Goal: Task Accomplishment & Management: Manage account settings

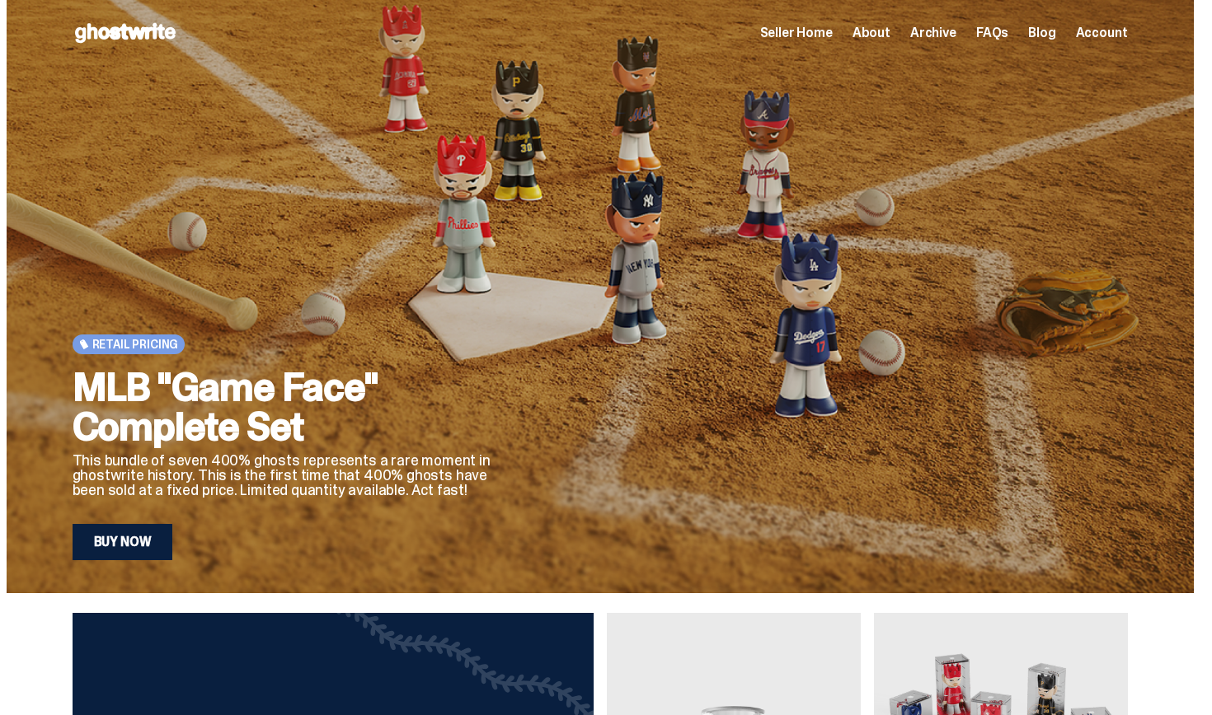
click at [882, 34] on span "About" at bounding box center [871, 32] width 38 height 13
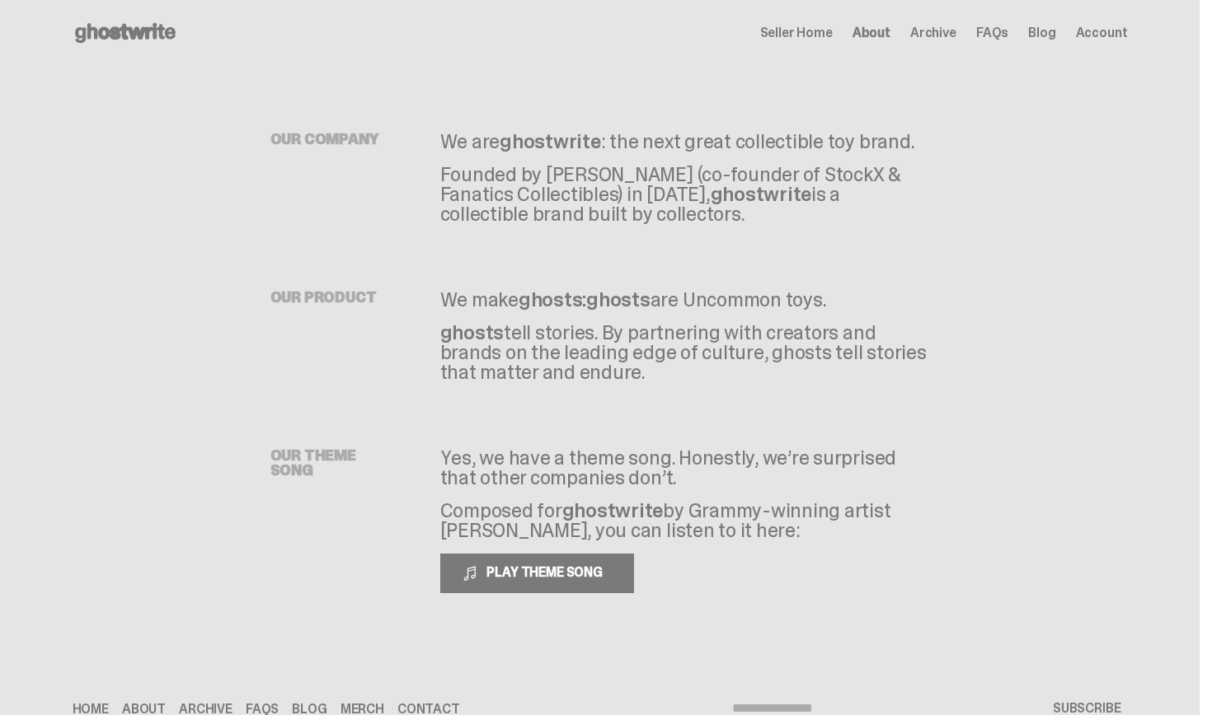
click at [949, 31] on span "Archive" at bounding box center [933, 32] width 46 height 13
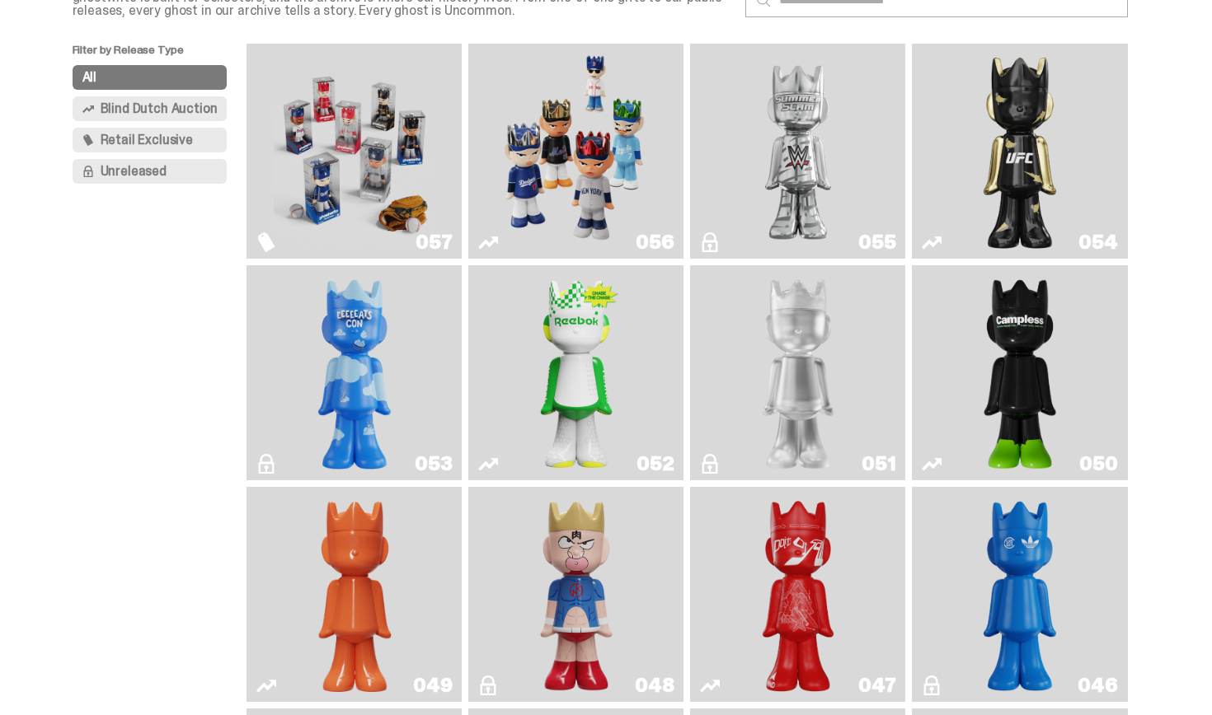
scroll to position [132, 0]
click at [413, 157] on img "Game Face (2025)" at bounding box center [355, 150] width 162 height 202
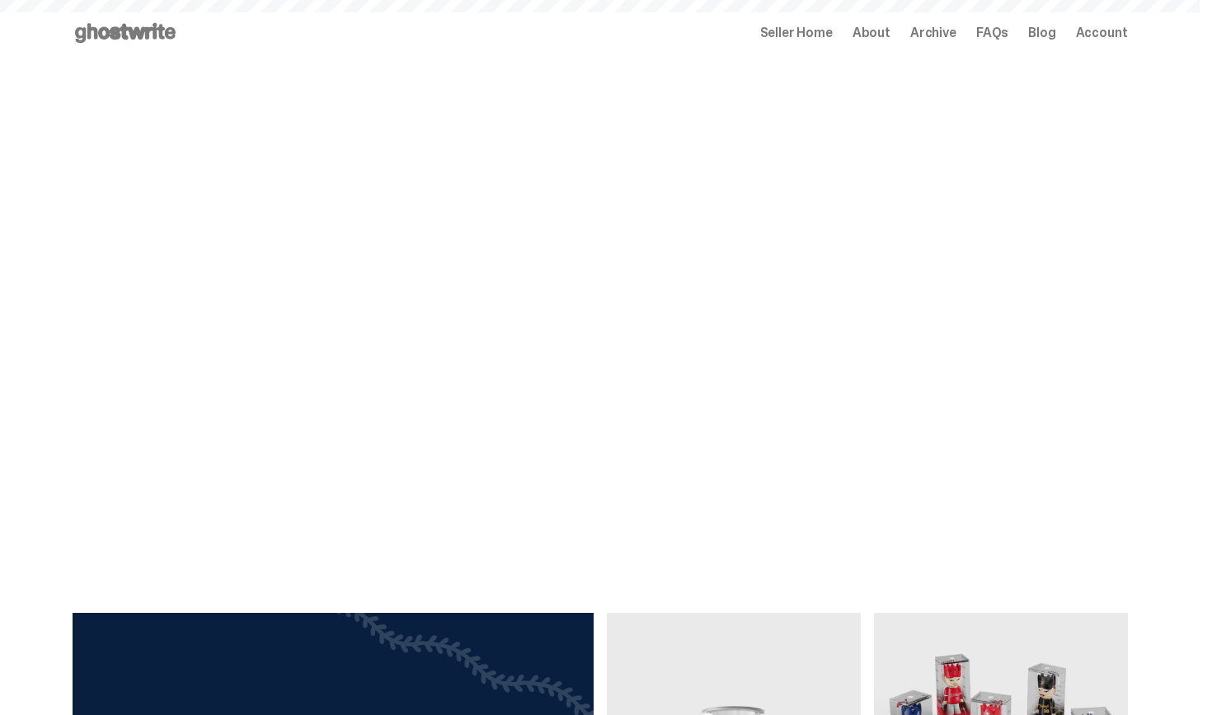
click at [933, 36] on span "Archive" at bounding box center [933, 32] width 46 height 13
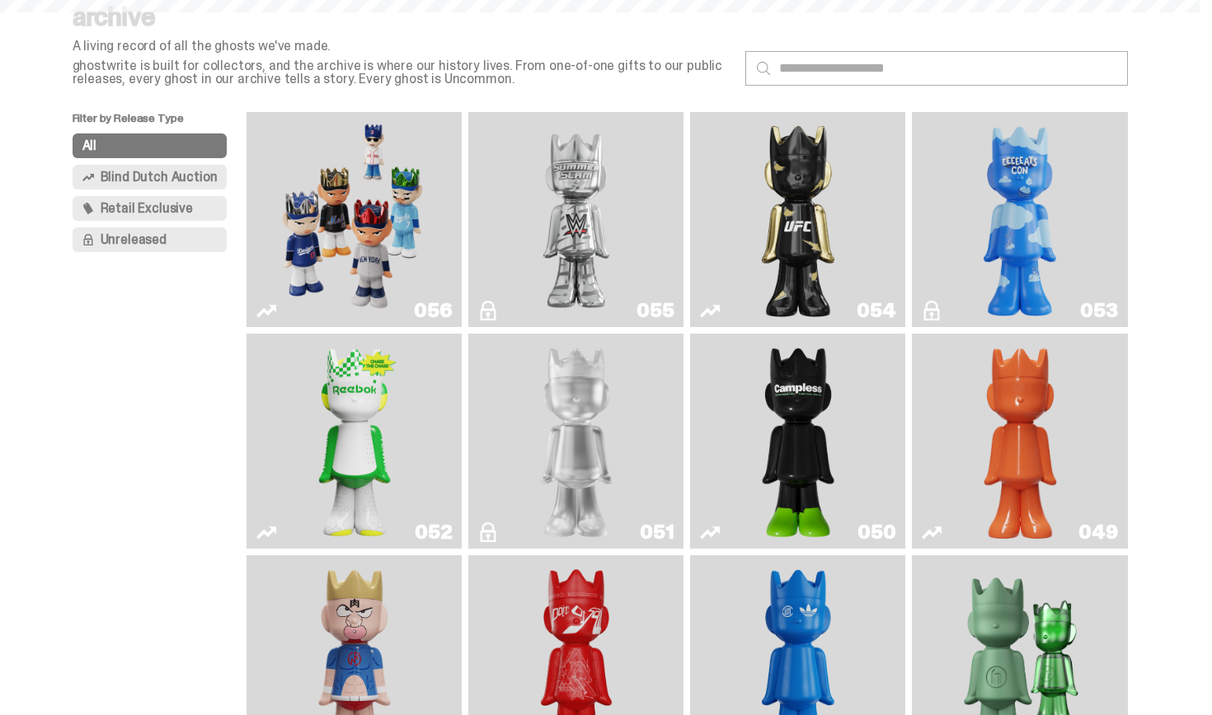
scroll to position [66, 0]
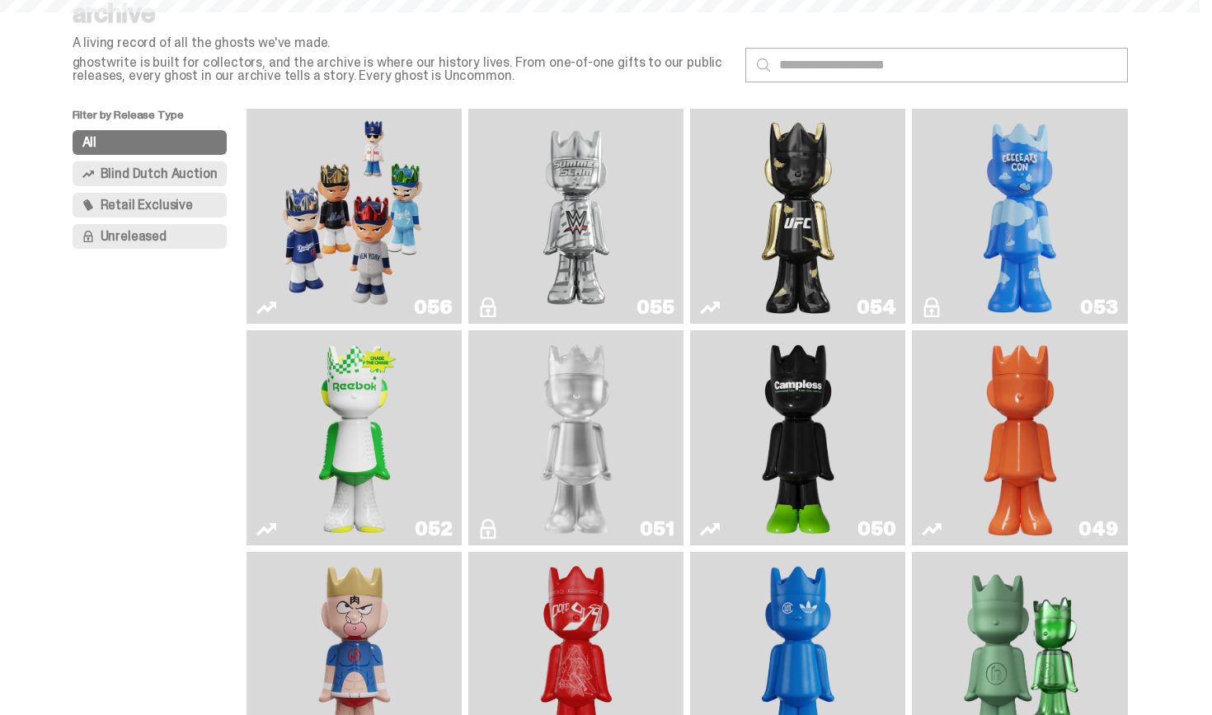
click at [938, 524] on icon "Schrödinger's ghost: Orange Vibe" at bounding box center [931, 529] width 20 height 20
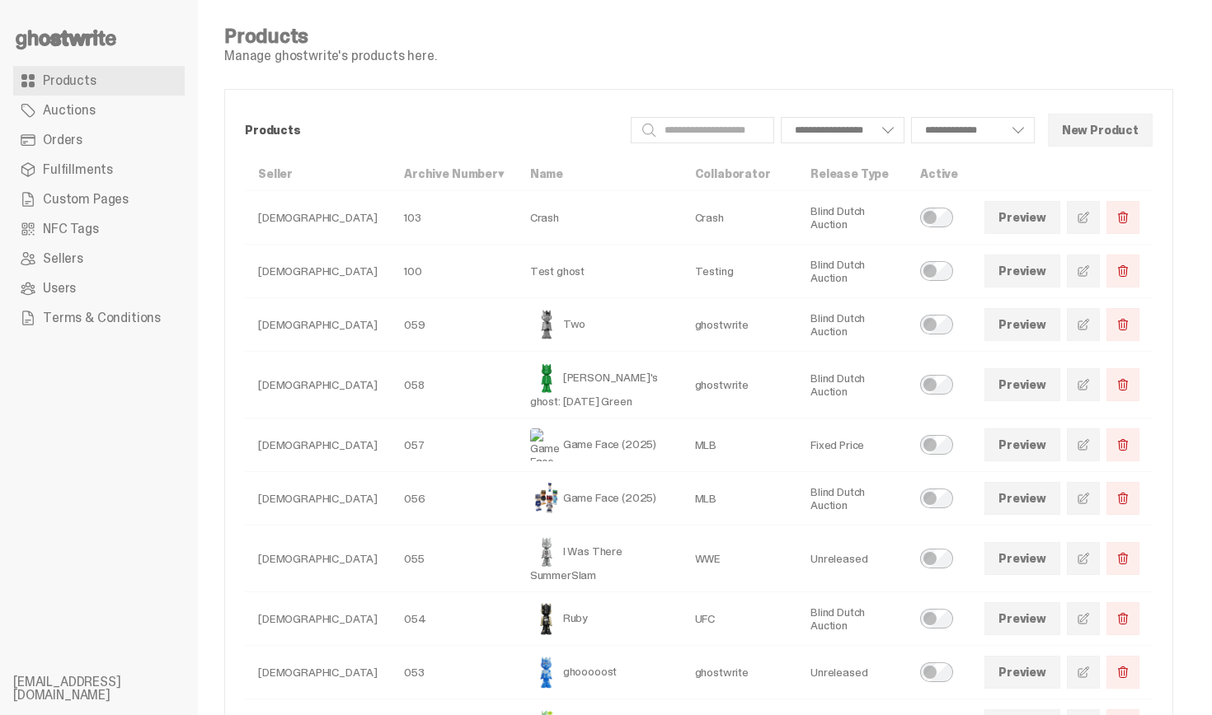
click at [87, 146] on link "Orders" at bounding box center [98, 140] width 171 height 30
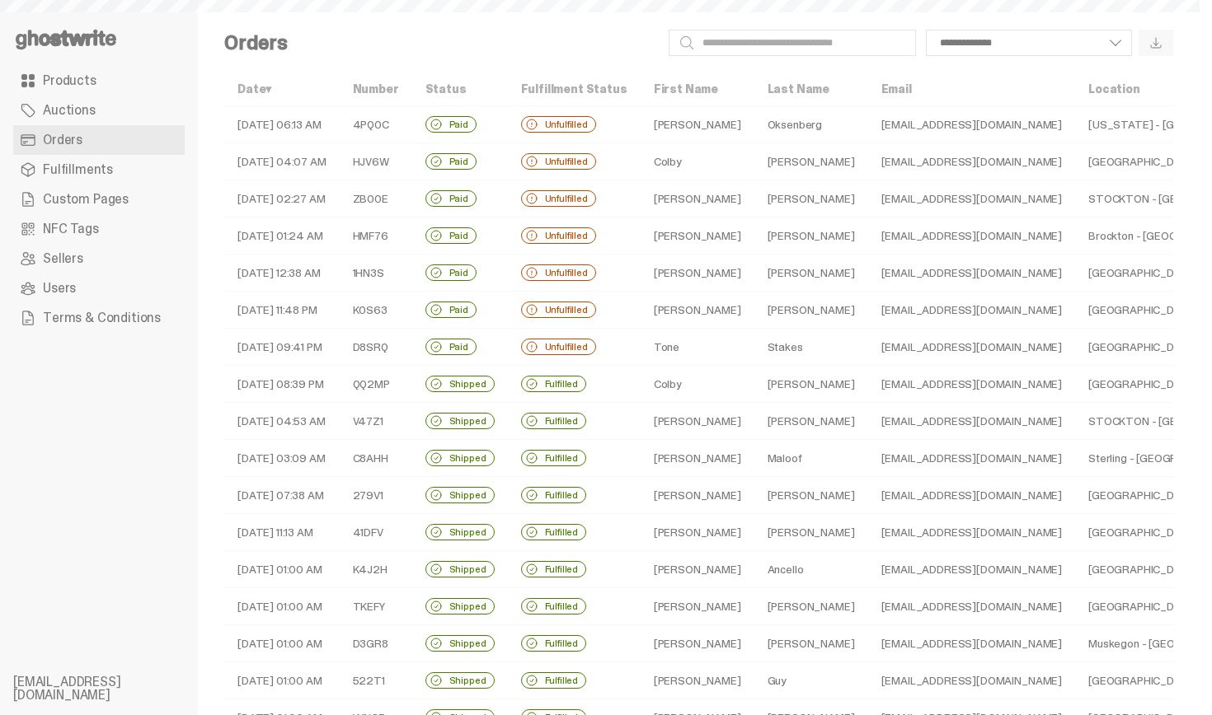
select select
click at [708, 203] on td "Kenny" at bounding box center [697, 198] width 114 height 37
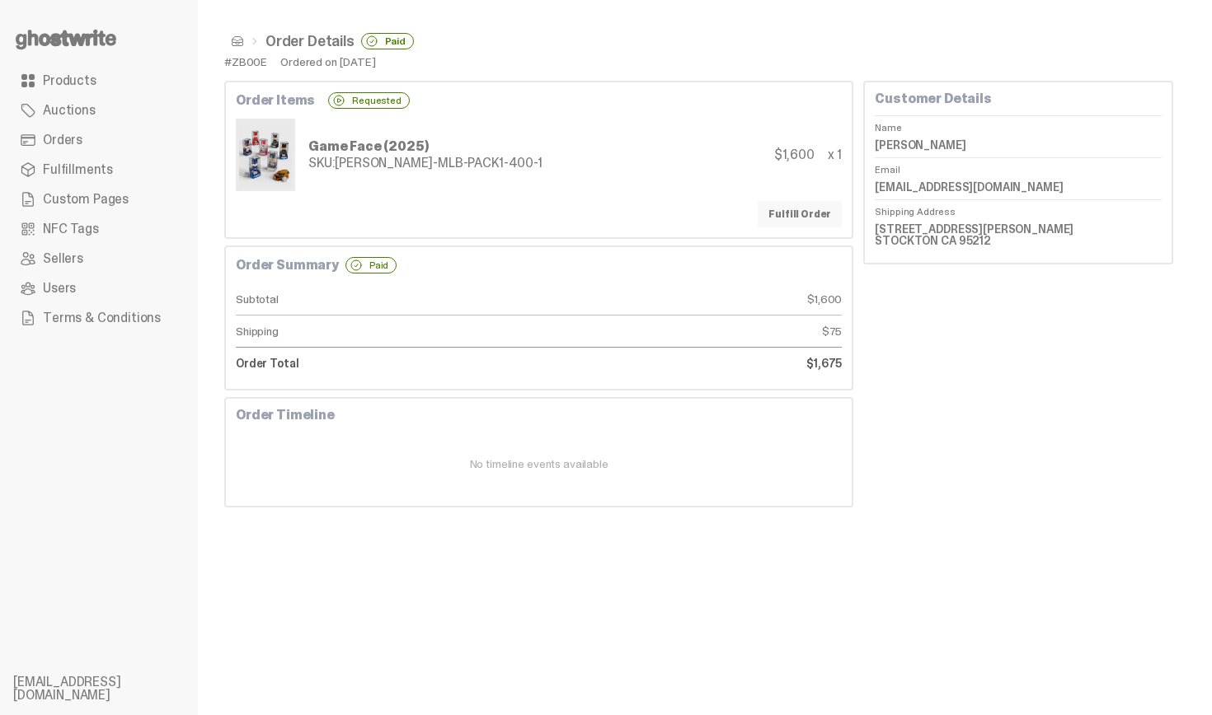
click at [818, 217] on link "Fulfill Order" at bounding box center [799, 214] width 84 height 26
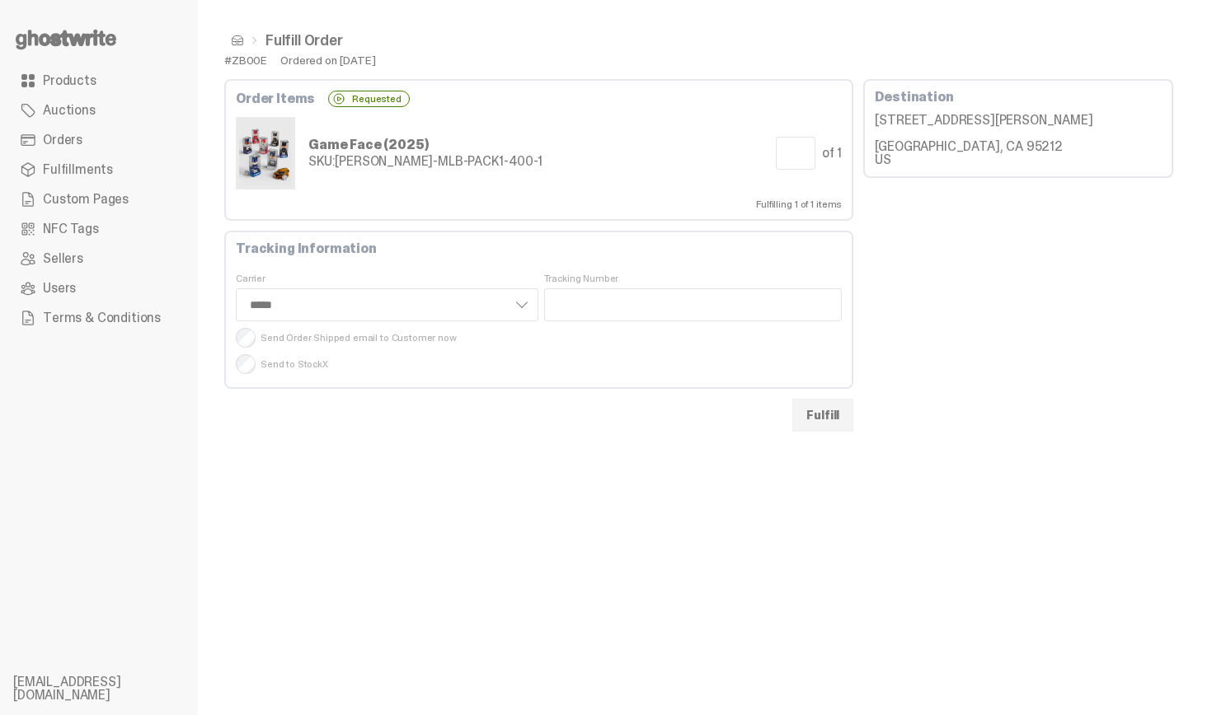
click at [71, 77] on span "Products" at bounding box center [70, 80] width 54 height 13
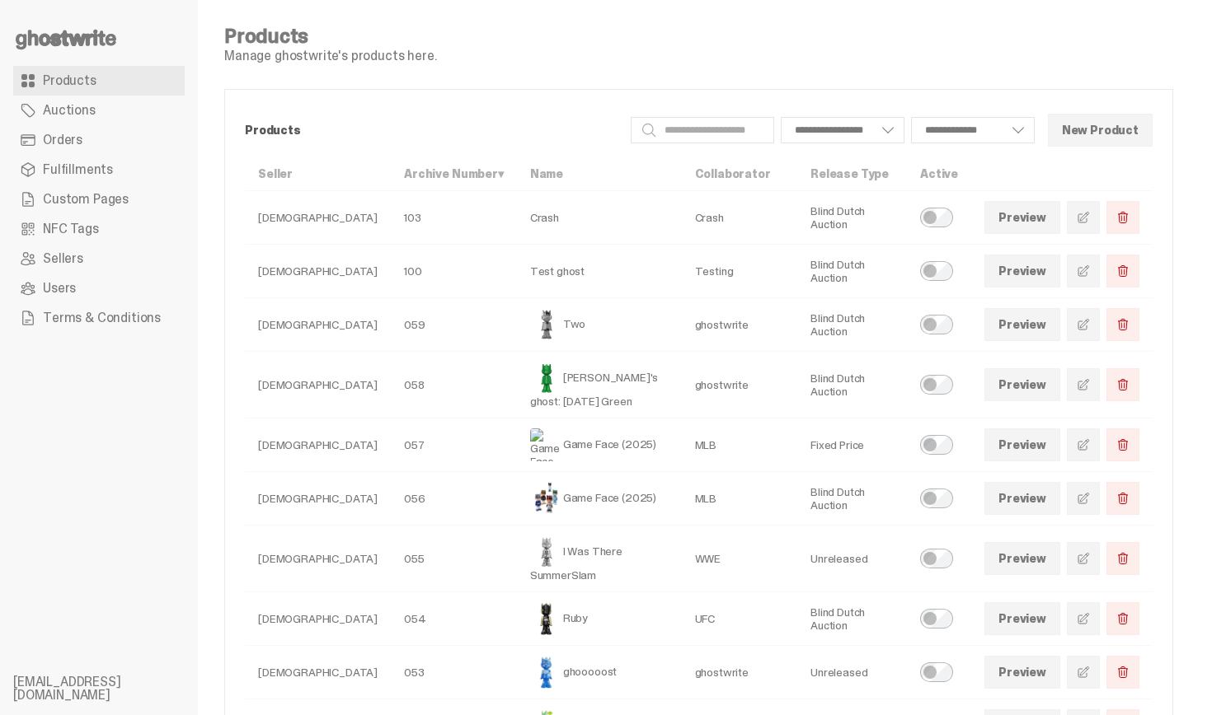
click at [89, 116] on span "Auctions" at bounding box center [69, 110] width 53 height 13
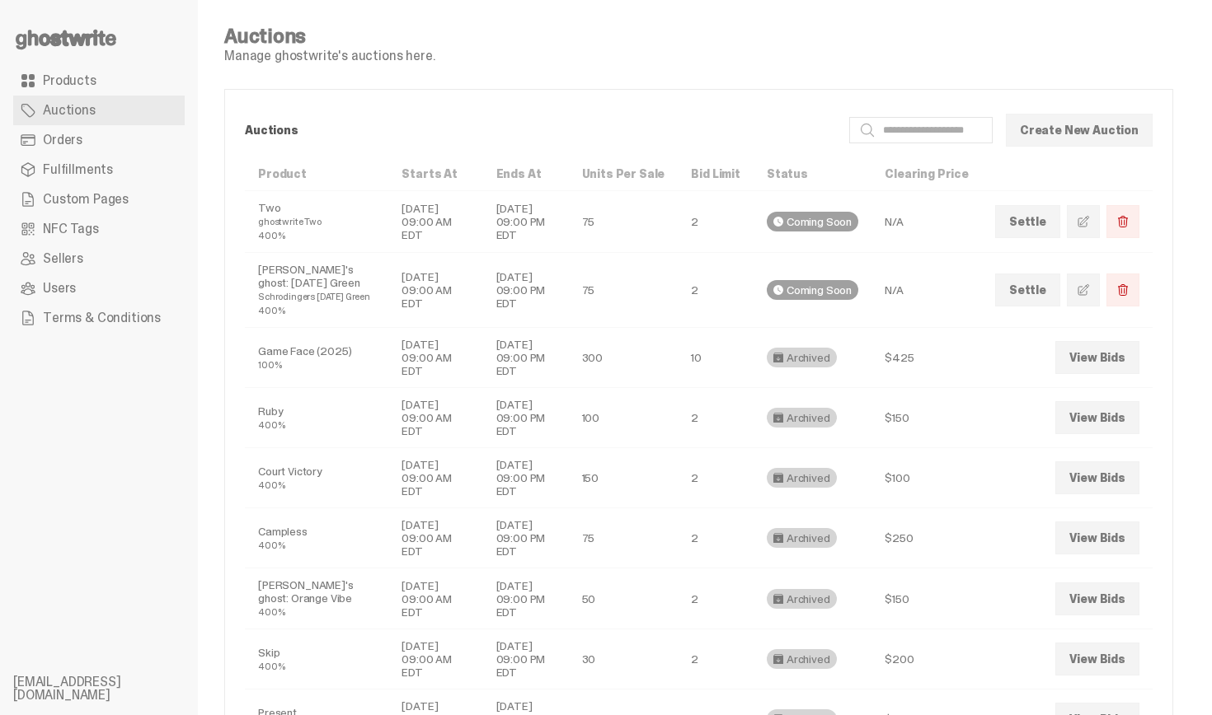
click at [94, 143] on link "Orders" at bounding box center [98, 140] width 171 height 30
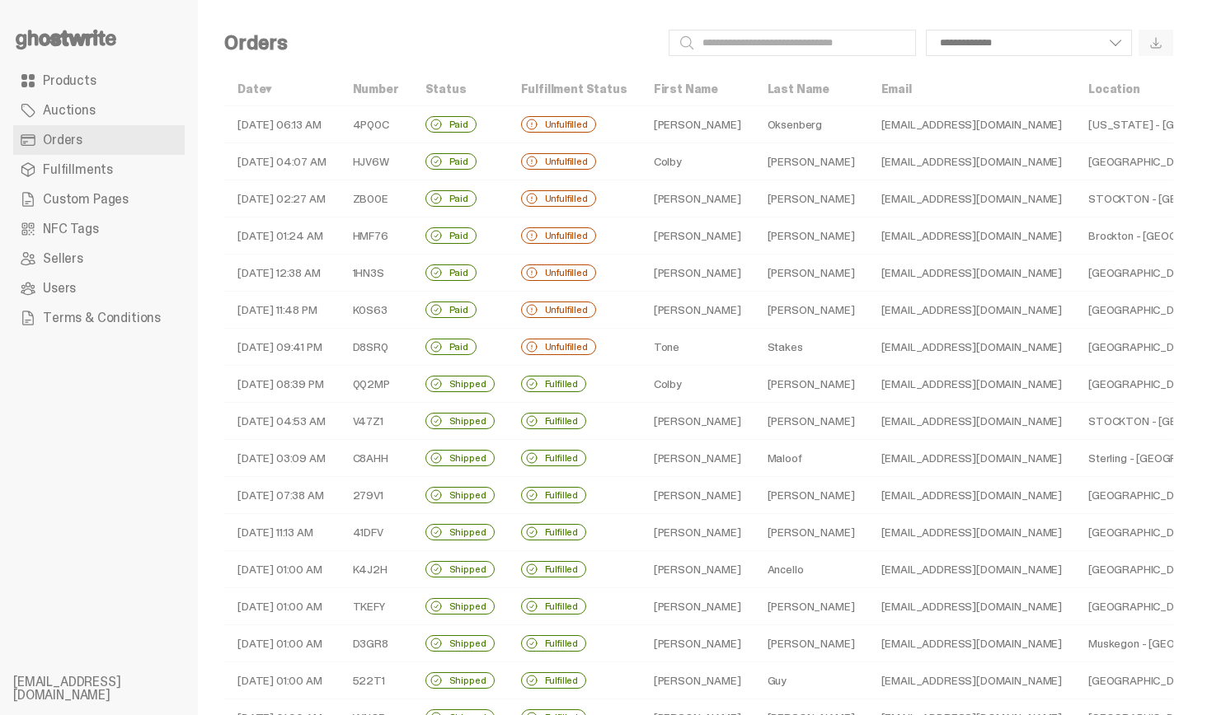
click at [680, 272] on td "Ryan" at bounding box center [697, 273] width 114 height 37
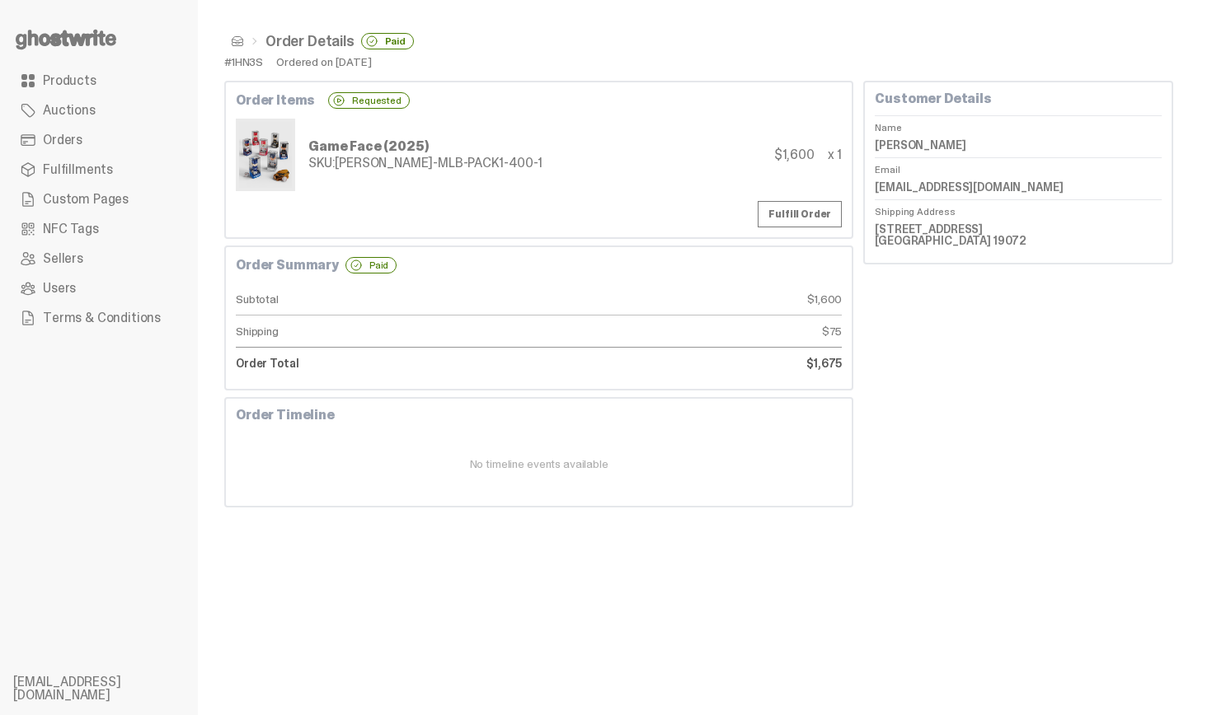
click at [124, 146] on link "Orders" at bounding box center [98, 140] width 171 height 30
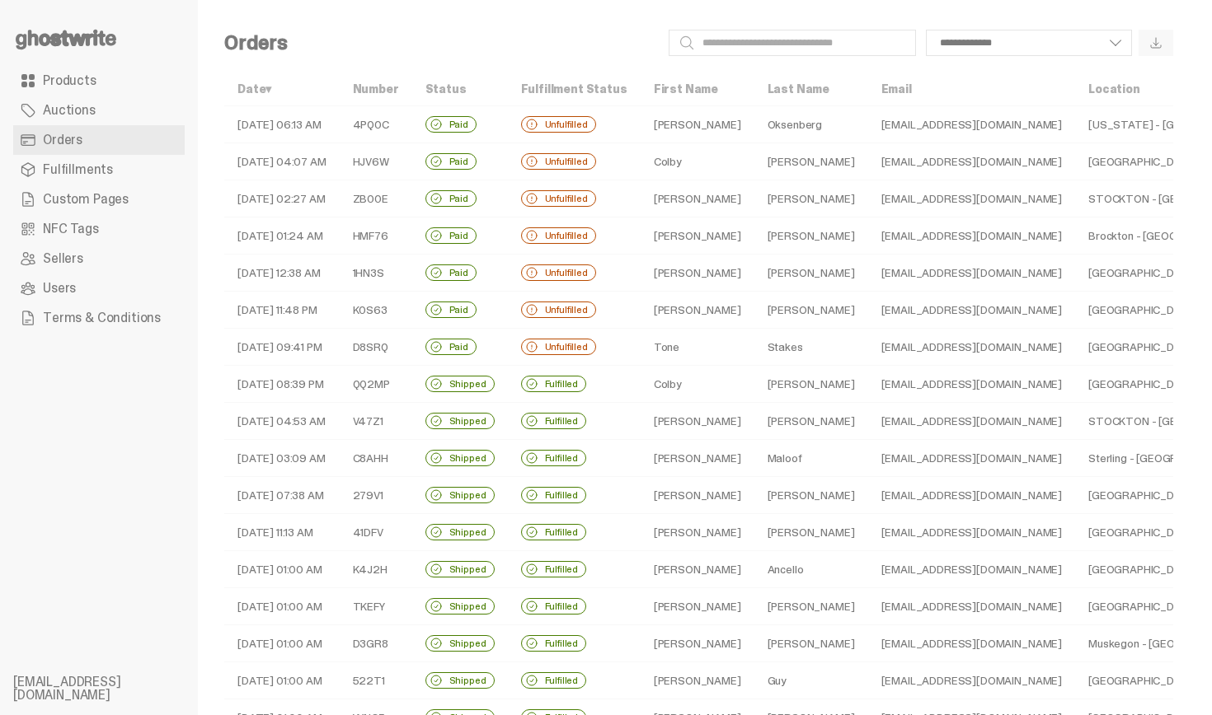
click at [555, 115] on td "Unfulfilled" at bounding box center [574, 124] width 133 height 37
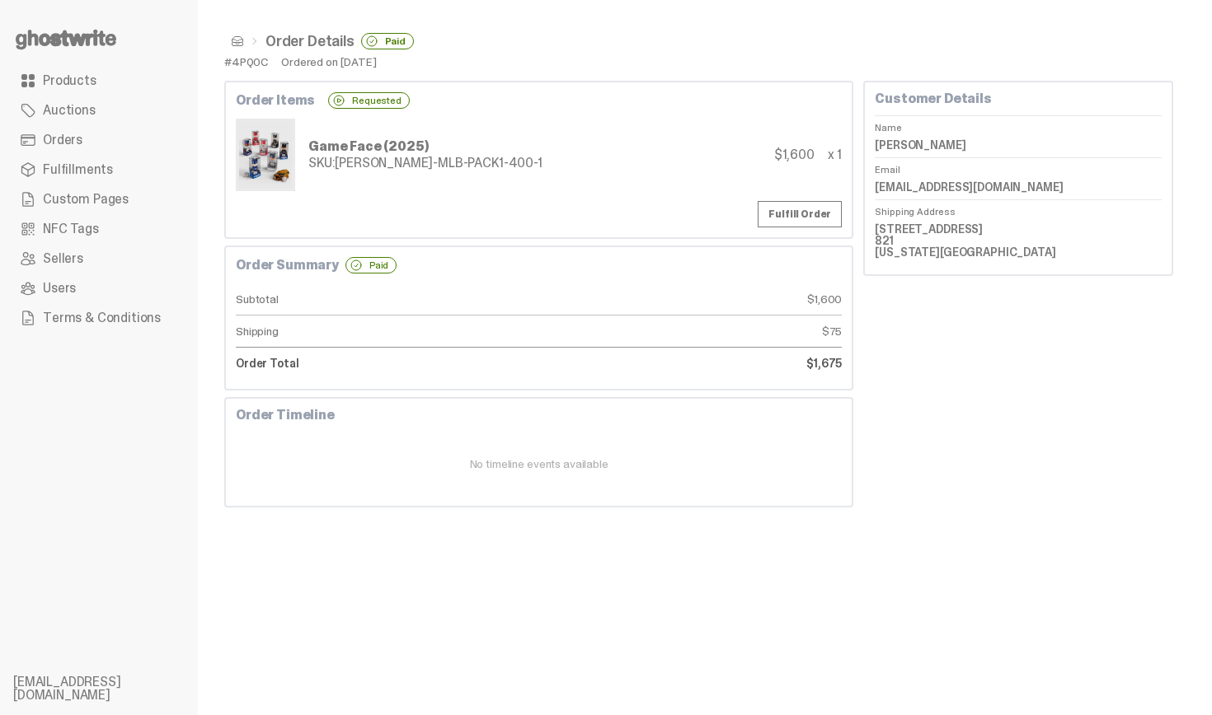
click at [128, 139] on link "Orders" at bounding box center [98, 140] width 171 height 30
